Goal: Navigation & Orientation: Go to known website

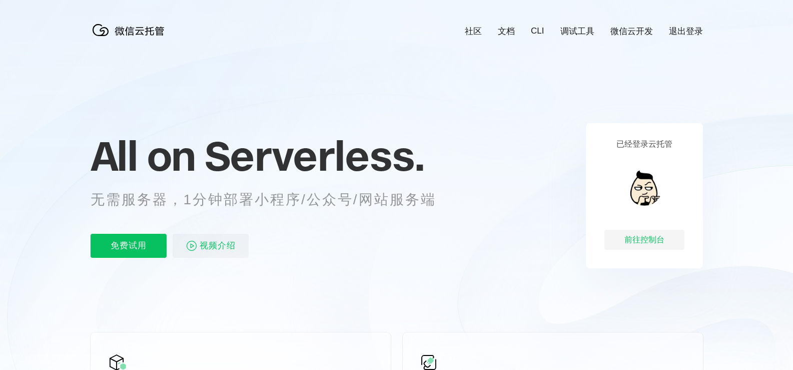
scroll to position [0, 1779]
click at [628, 32] on link "微信云开发" at bounding box center [631, 32] width 43 height 12
click at [639, 238] on div "前往控制台" at bounding box center [644, 240] width 80 height 20
click at [655, 242] on div "前往控制台" at bounding box center [644, 240] width 80 height 20
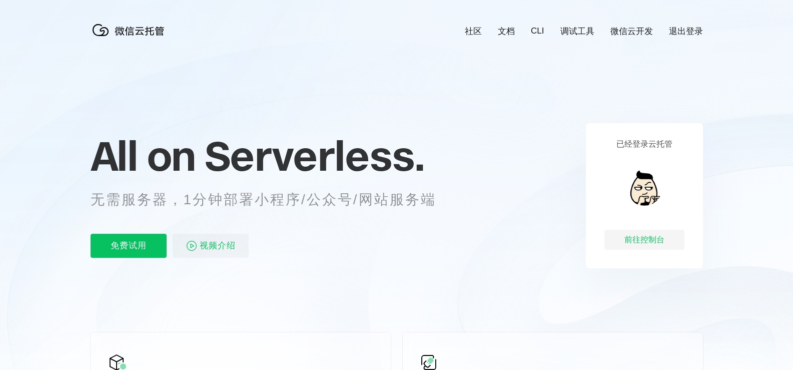
scroll to position [0, 1779]
click at [638, 236] on div "前往控制台" at bounding box center [644, 240] width 80 height 20
